Goal: Information Seeking & Learning: Check status

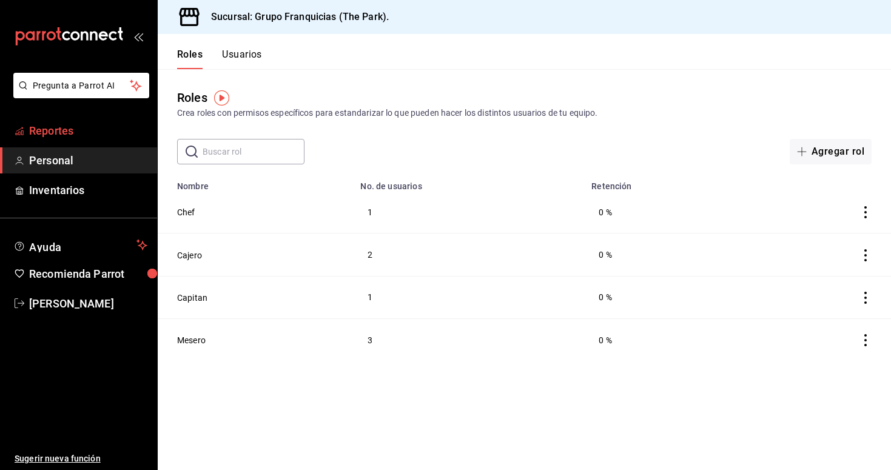
click at [53, 133] on span "Reportes" at bounding box center [88, 131] width 118 height 16
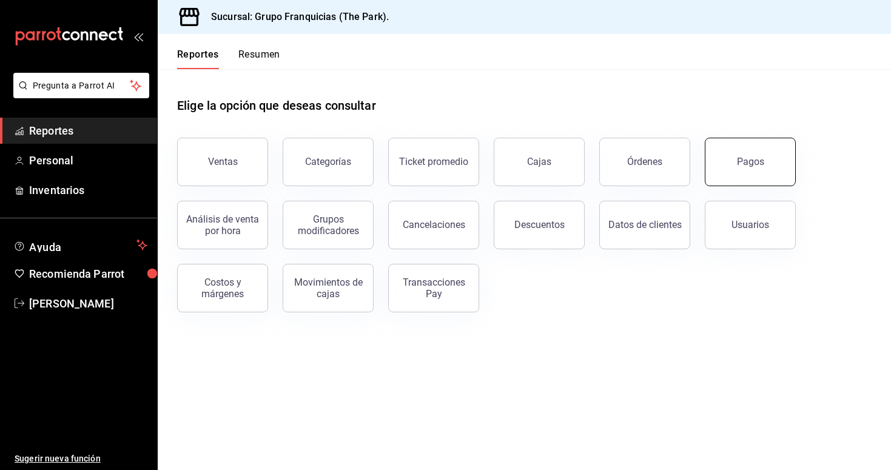
click at [733, 160] on button "Pagos" at bounding box center [750, 162] width 91 height 49
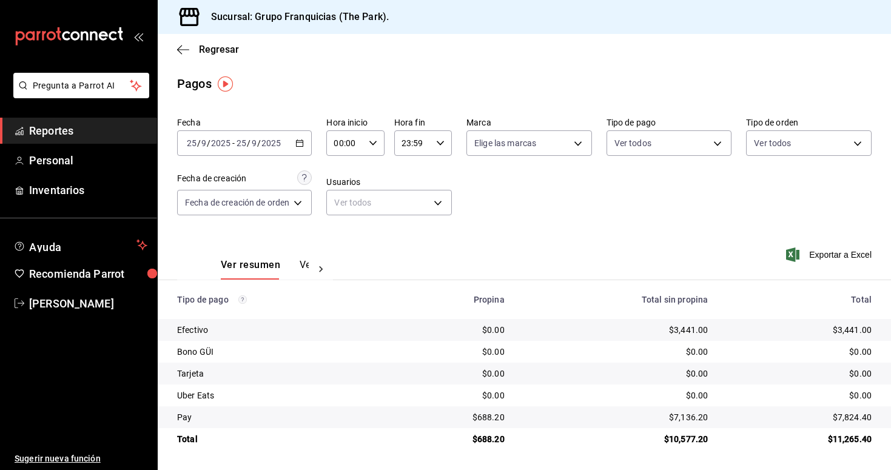
click at [104, 132] on span "Reportes" at bounding box center [88, 131] width 118 height 16
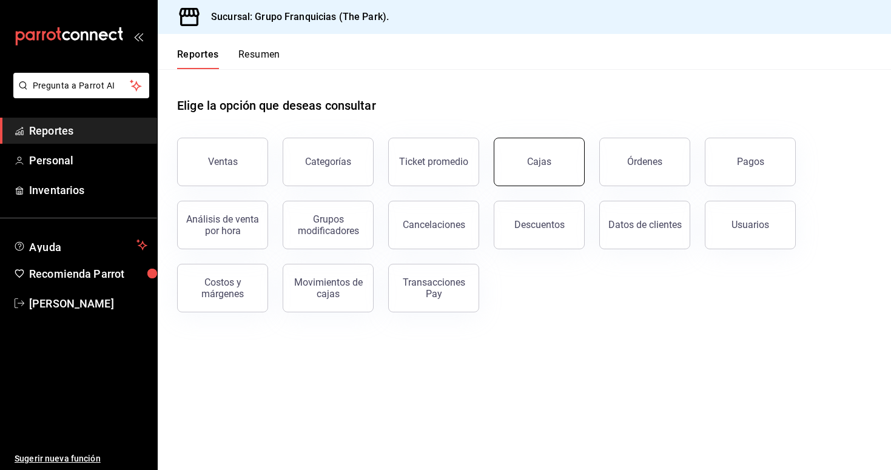
click at [554, 160] on link "Cajas" at bounding box center [539, 162] width 91 height 49
